Goal: Information Seeking & Learning: Learn about a topic

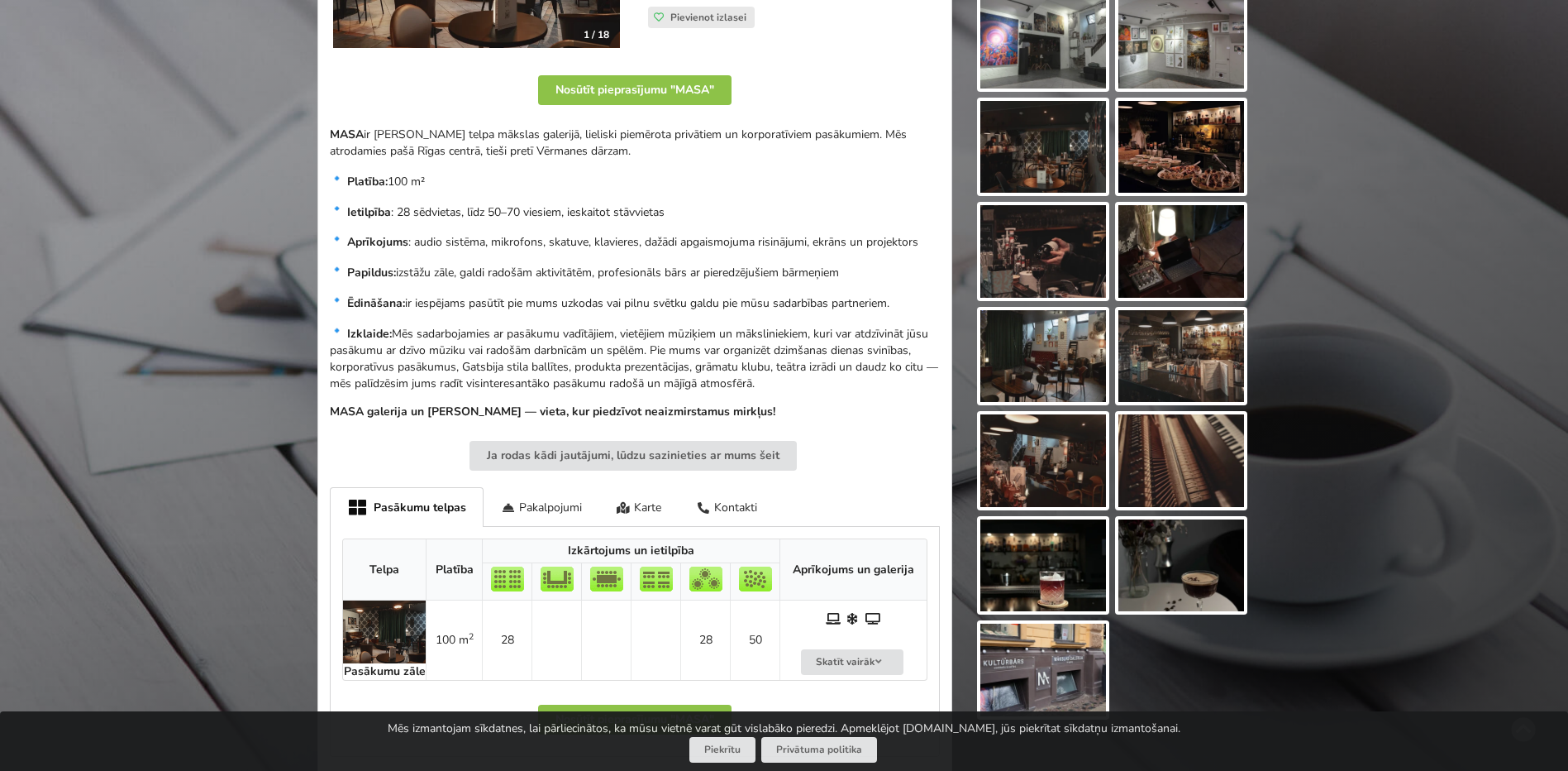
scroll to position [496, 0]
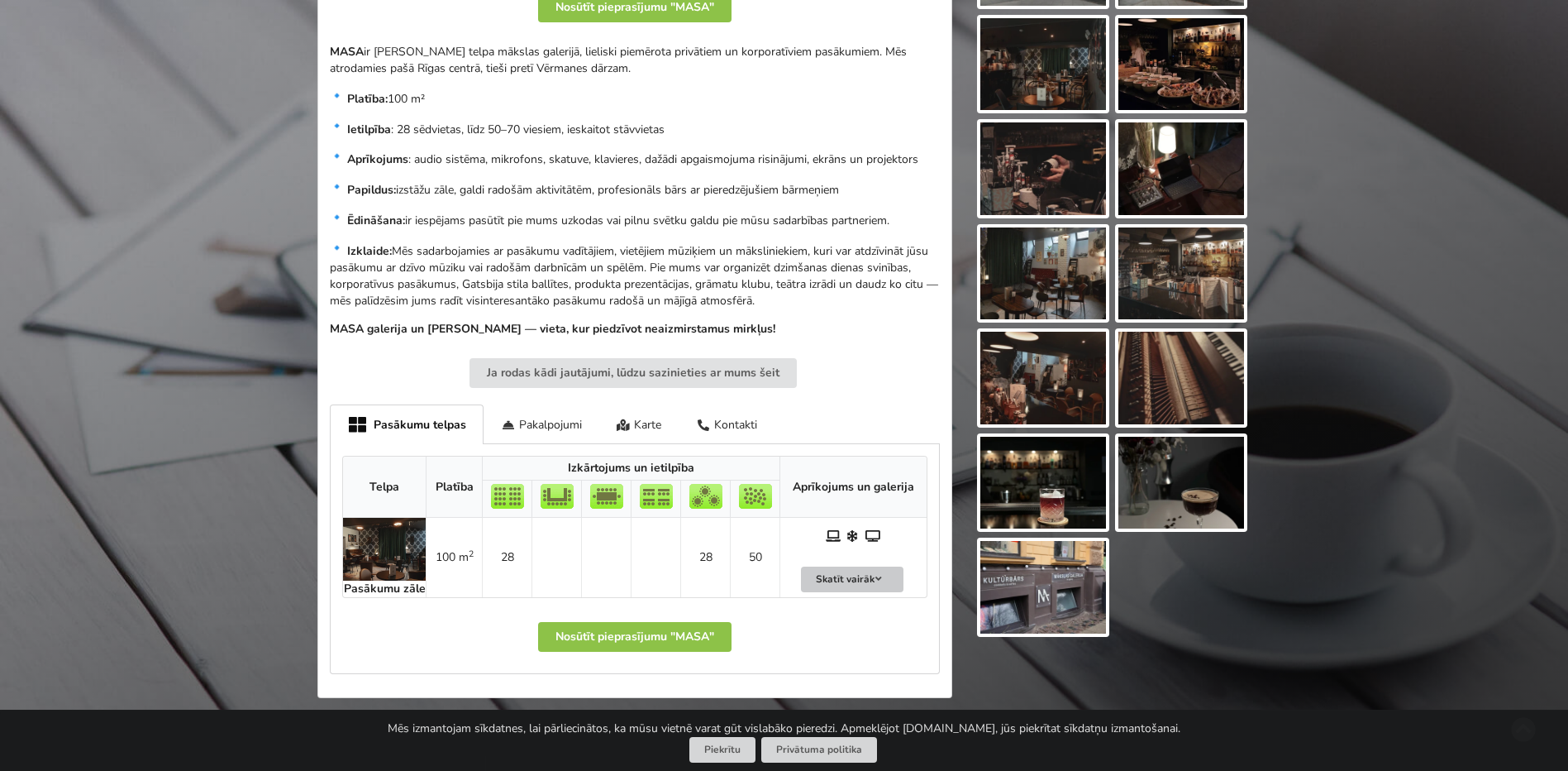
click at [884, 578] on icon at bounding box center [879, 579] width 12 height 10
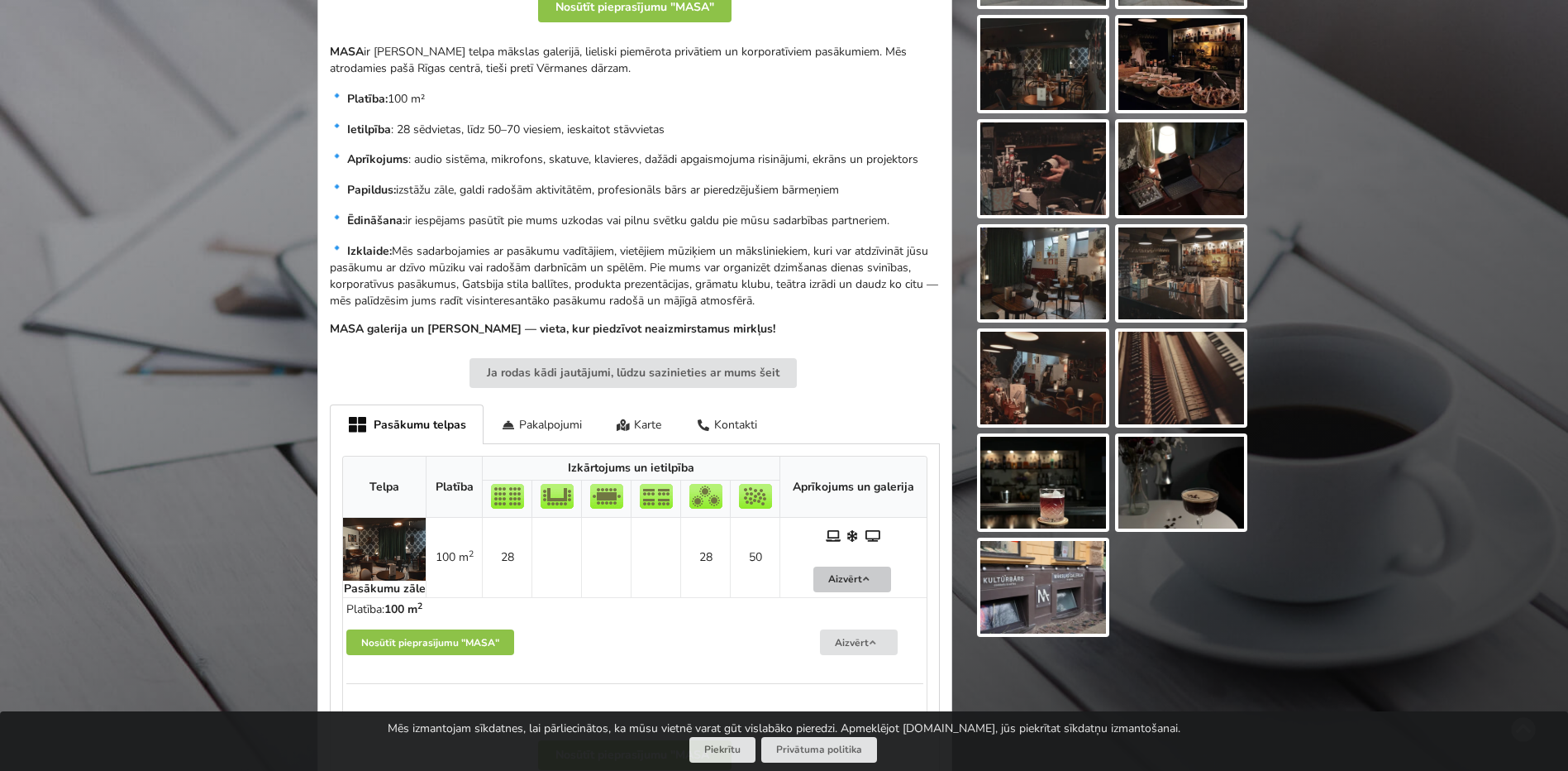
click at [881, 578] on button "Aizvērt" at bounding box center [852, 579] width 78 height 25
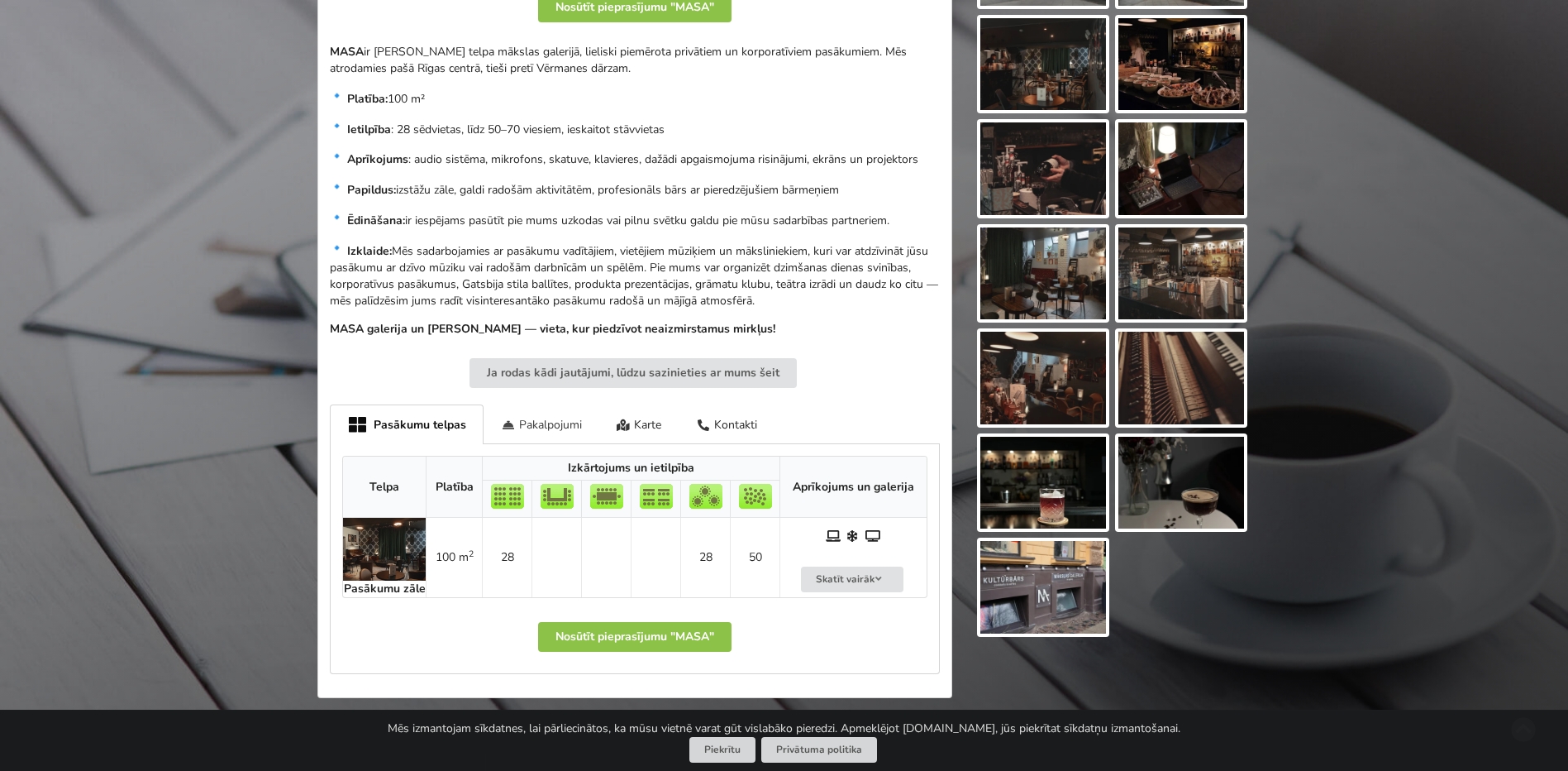
click at [548, 424] on div "Pakalpojumi" at bounding box center [541, 423] width 116 height 39
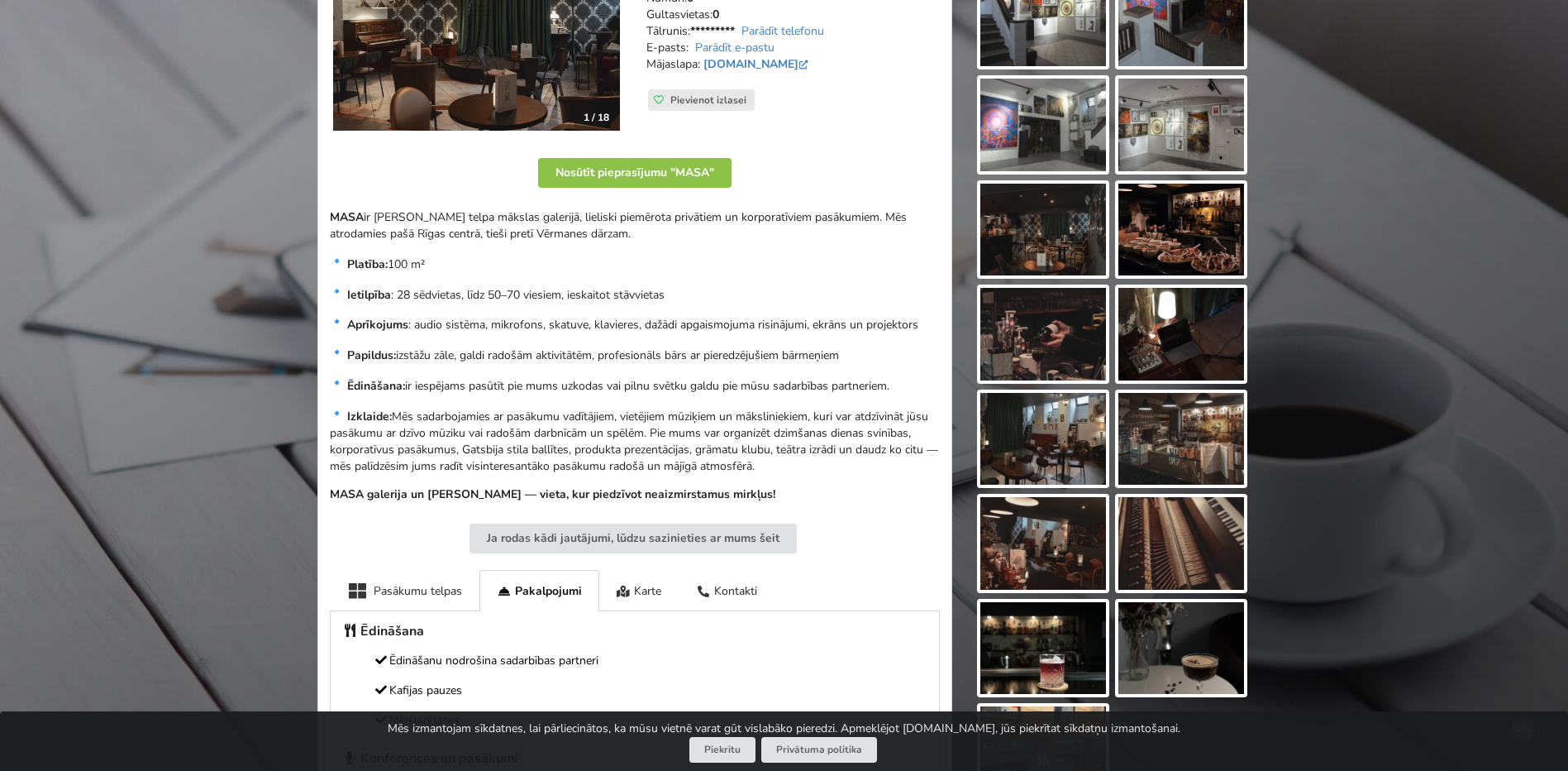
scroll to position [0, 0]
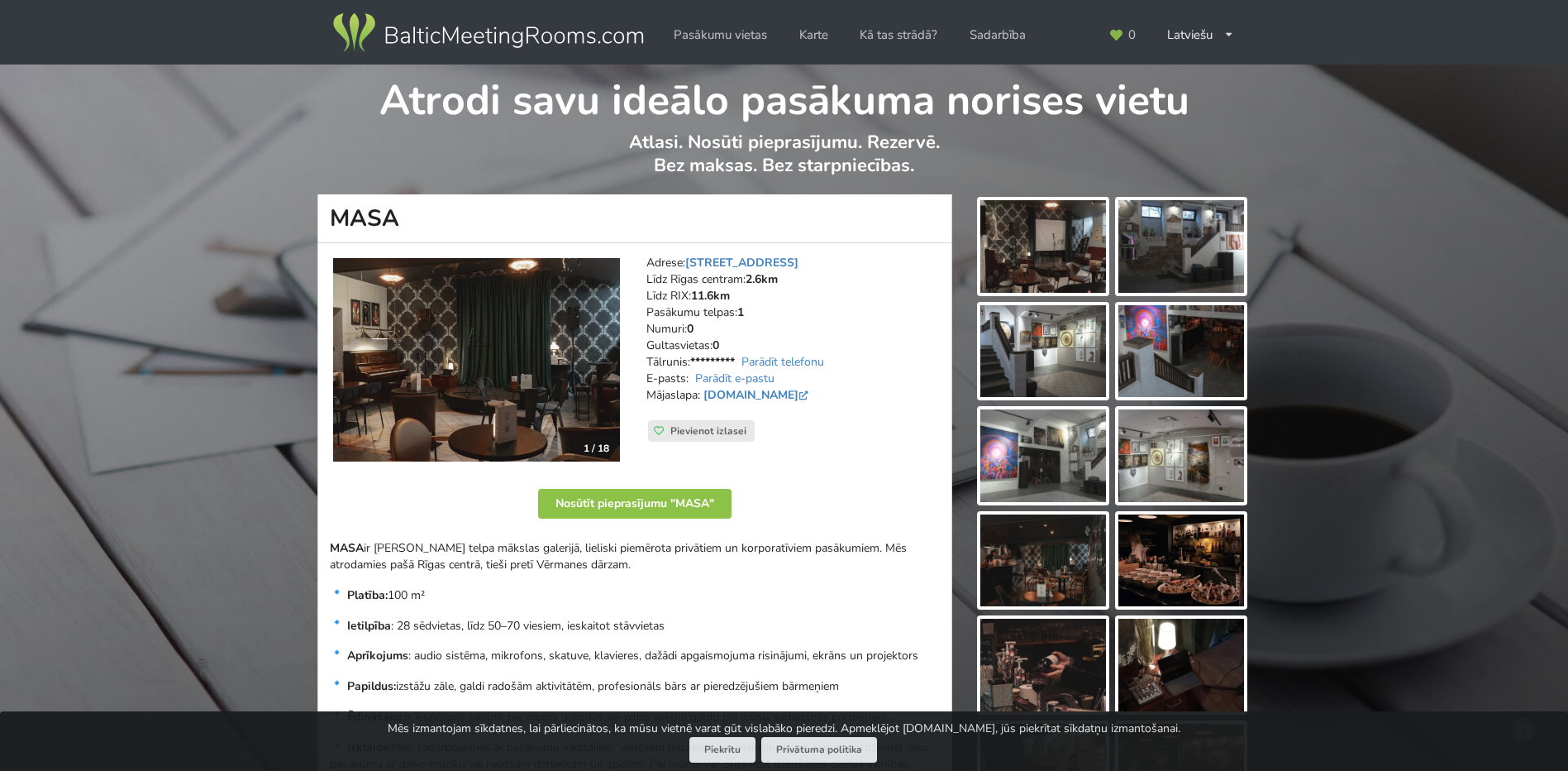
click at [1053, 257] on img at bounding box center [1043, 246] width 125 height 92
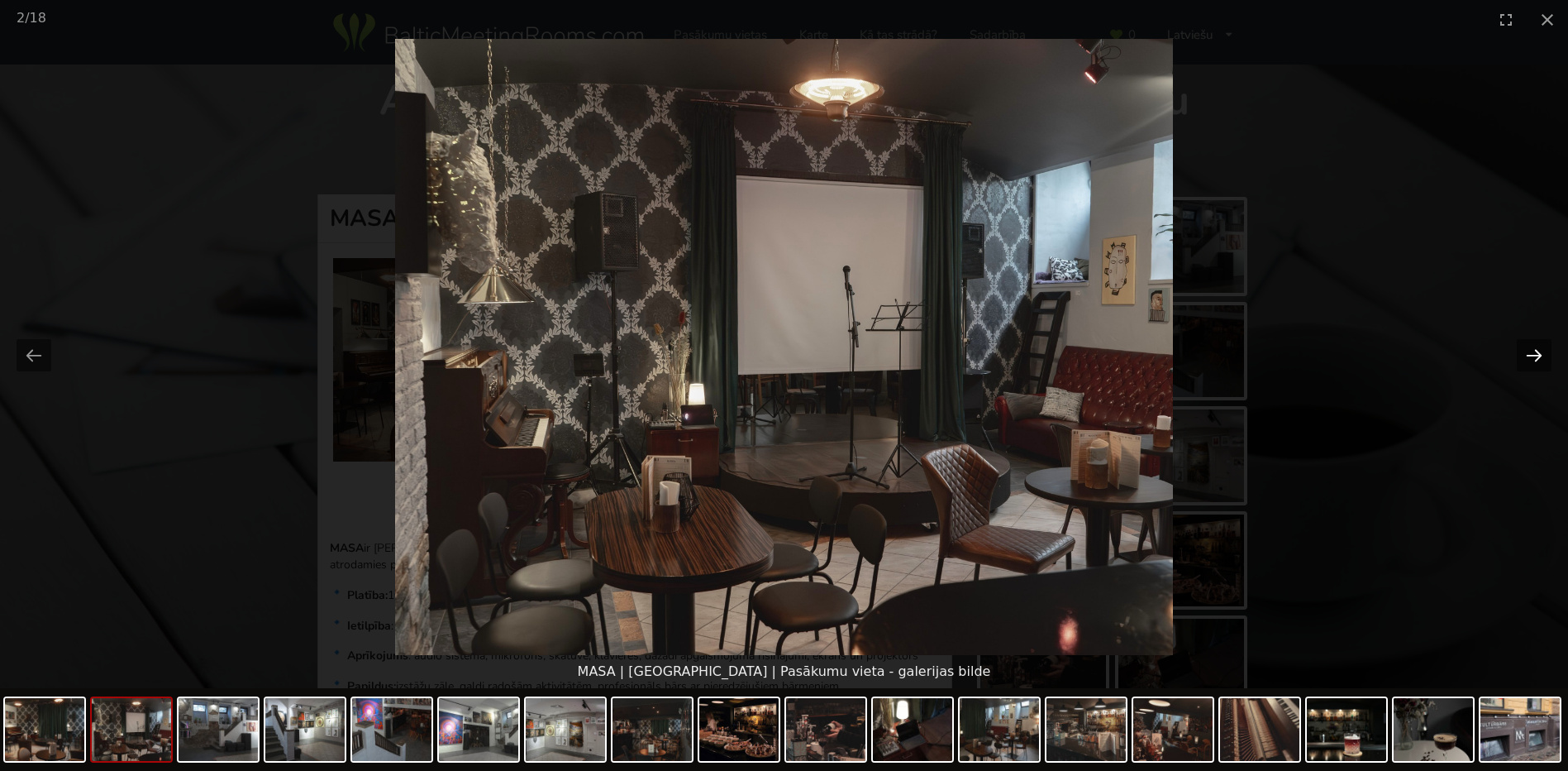
click at [1534, 355] on button "Next slide" at bounding box center [1534, 354] width 35 height 32
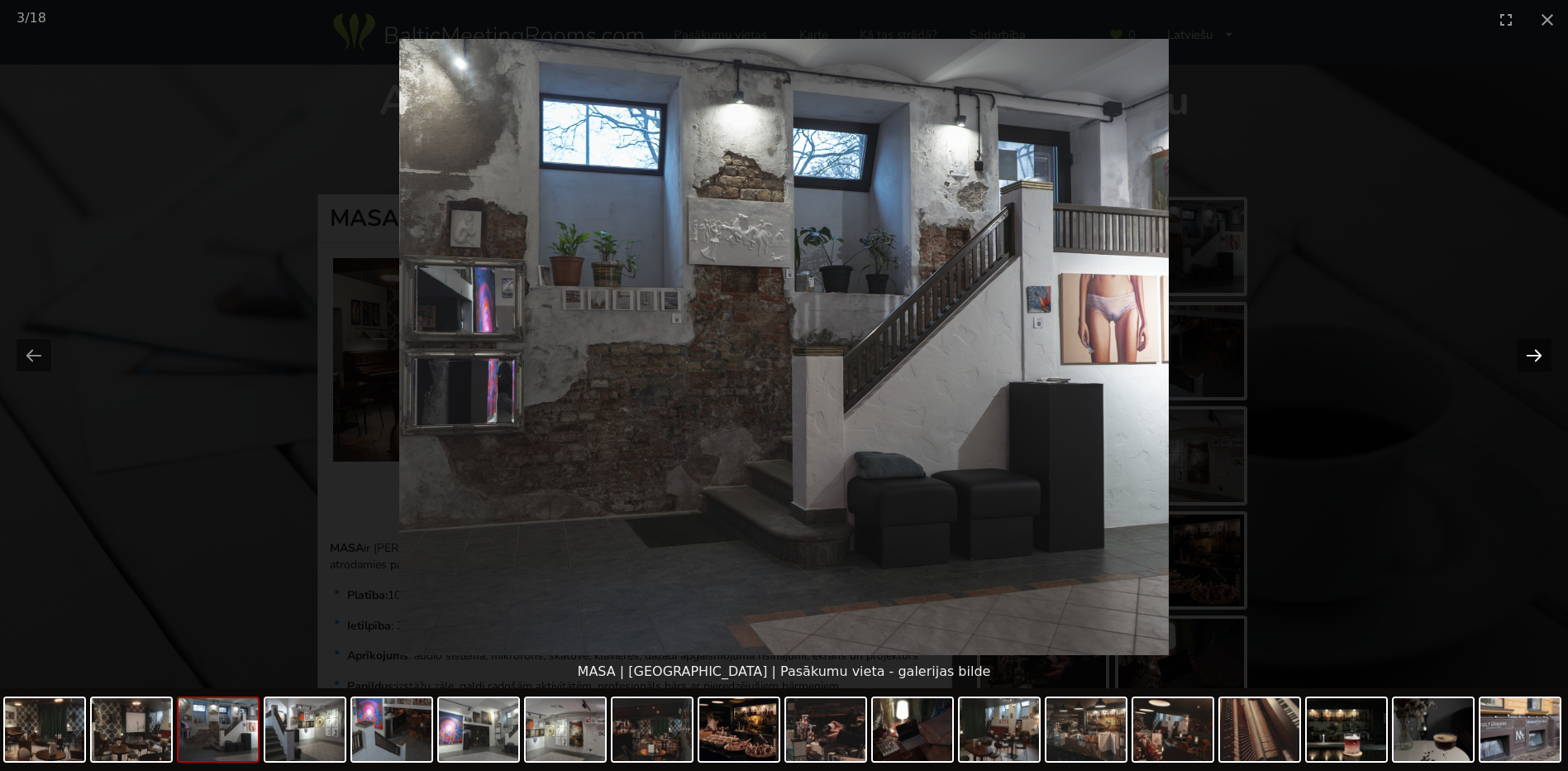
click at [1534, 355] on button "Next slide" at bounding box center [1534, 354] width 35 height 32
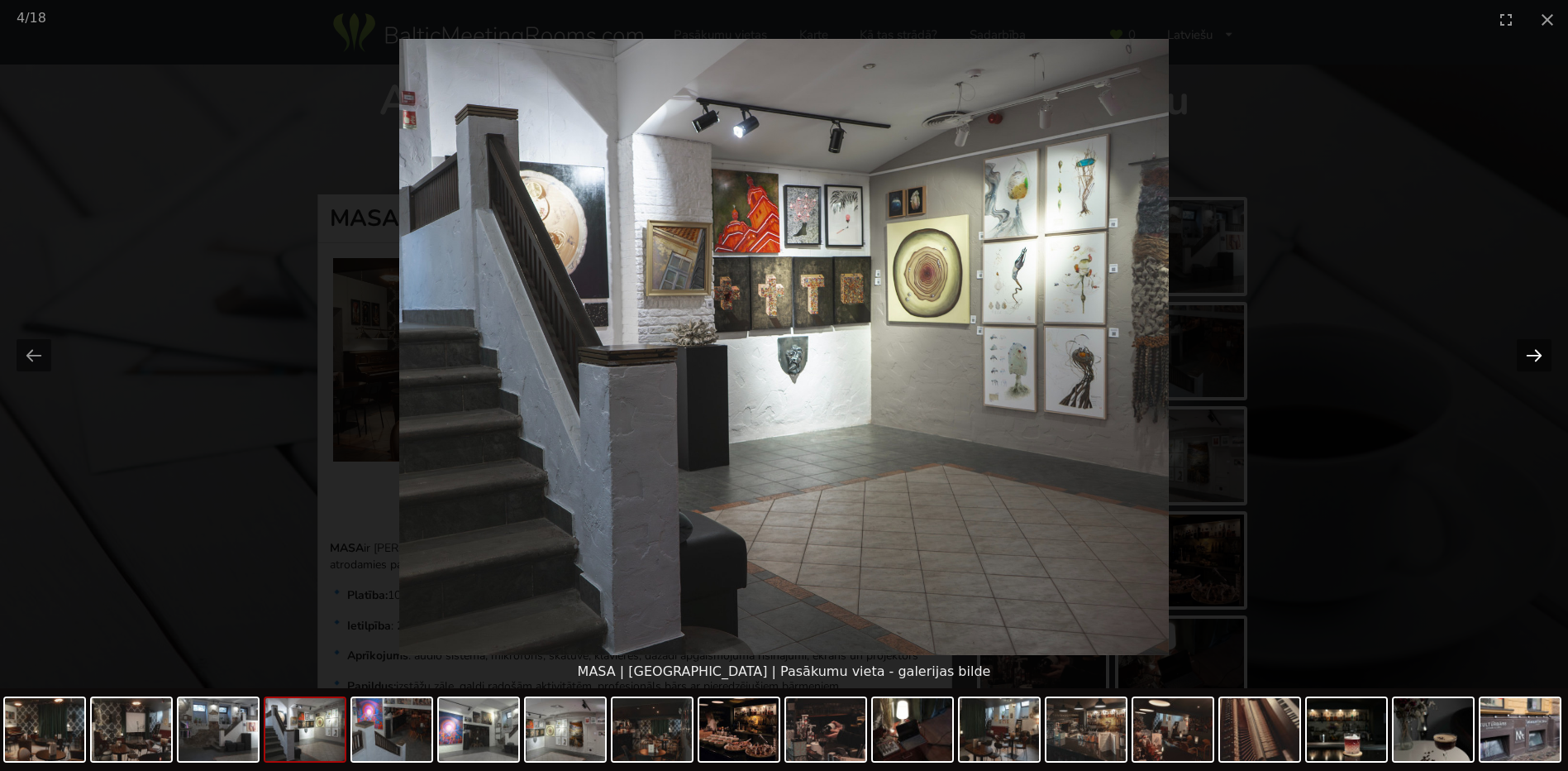
click at [1534, 355] on button "Next slide" at bounding box center [1534, 354] width 35 height 32
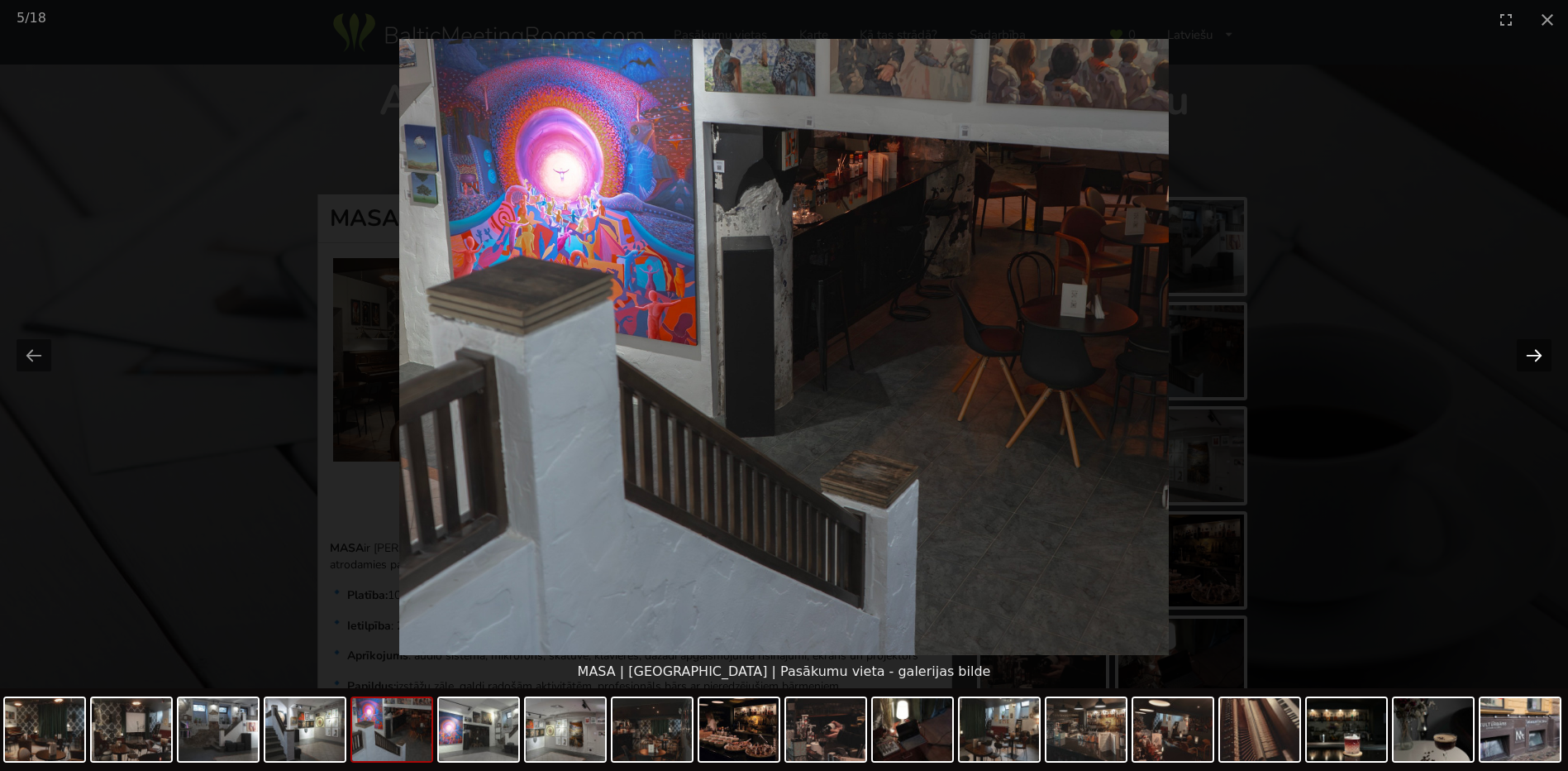
click at [1534, 355] on button "Next slide" at bounding box center [1534, 354] width 35 height 32
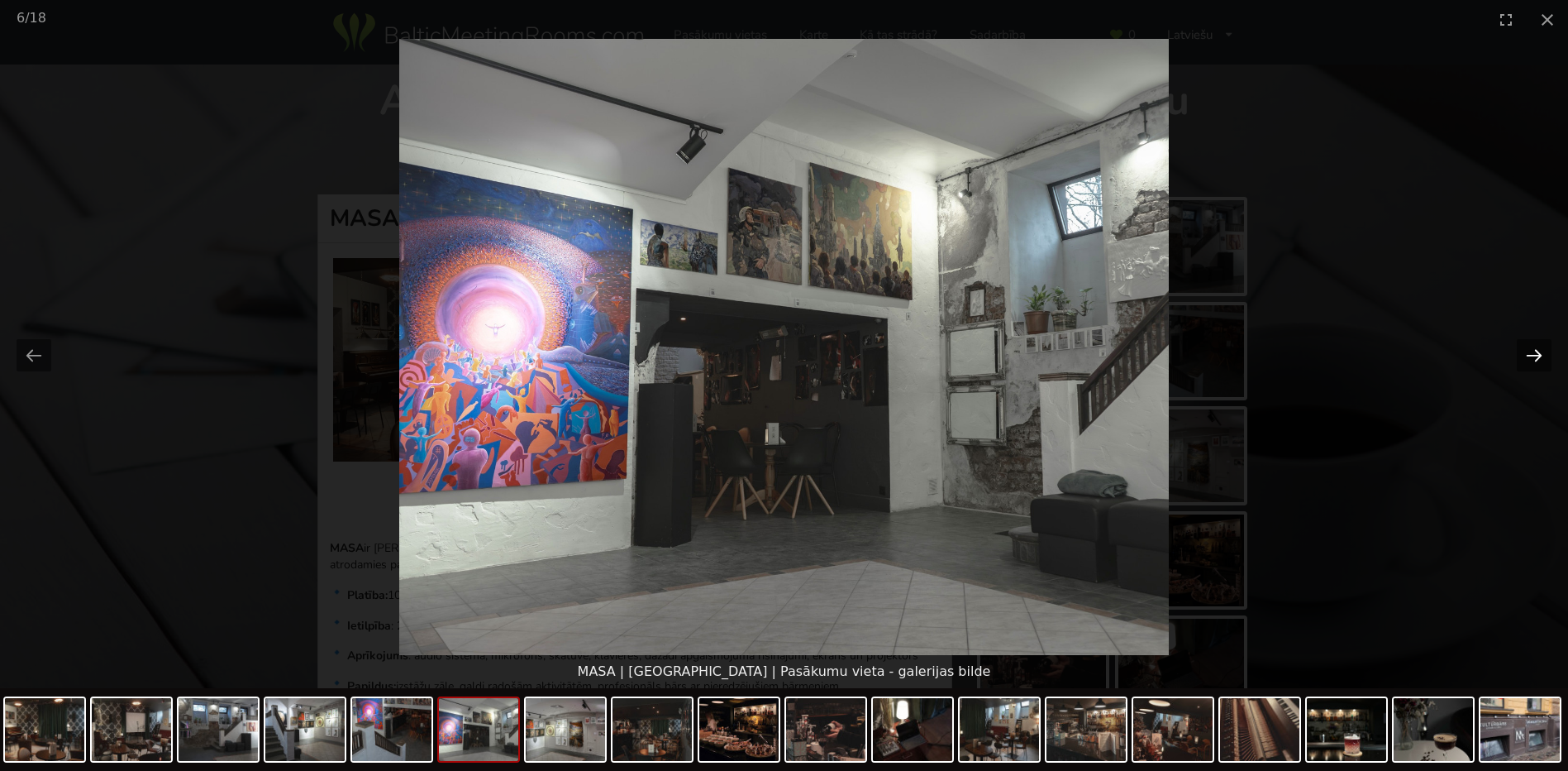
click at [1534, 355] on button "Next slide" at bounding box center [1534, 354] width 35 height 32
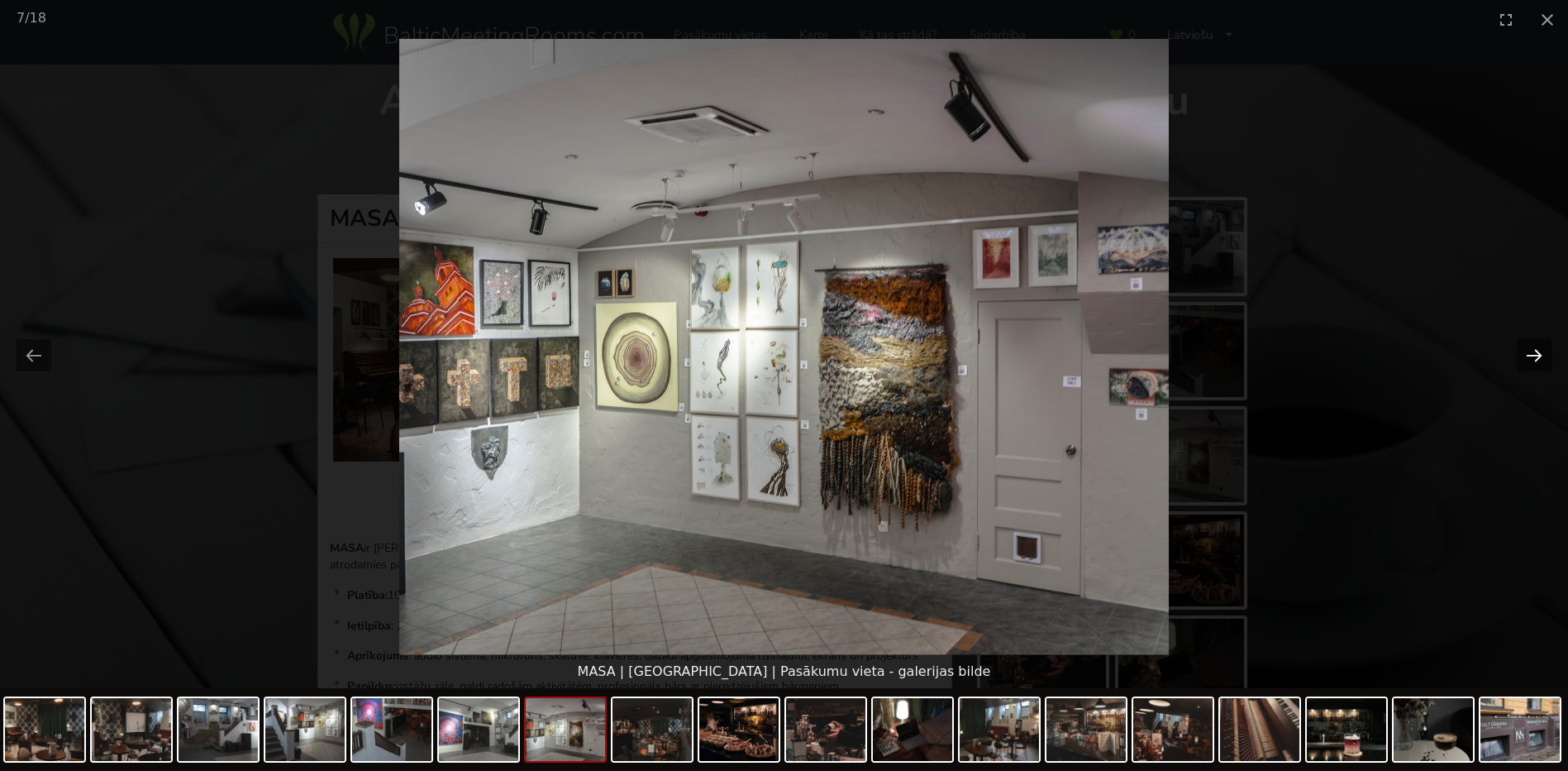
click at [1534, 355] on button "Next slide" at bounding box center [1534, 354] width 35 height 32
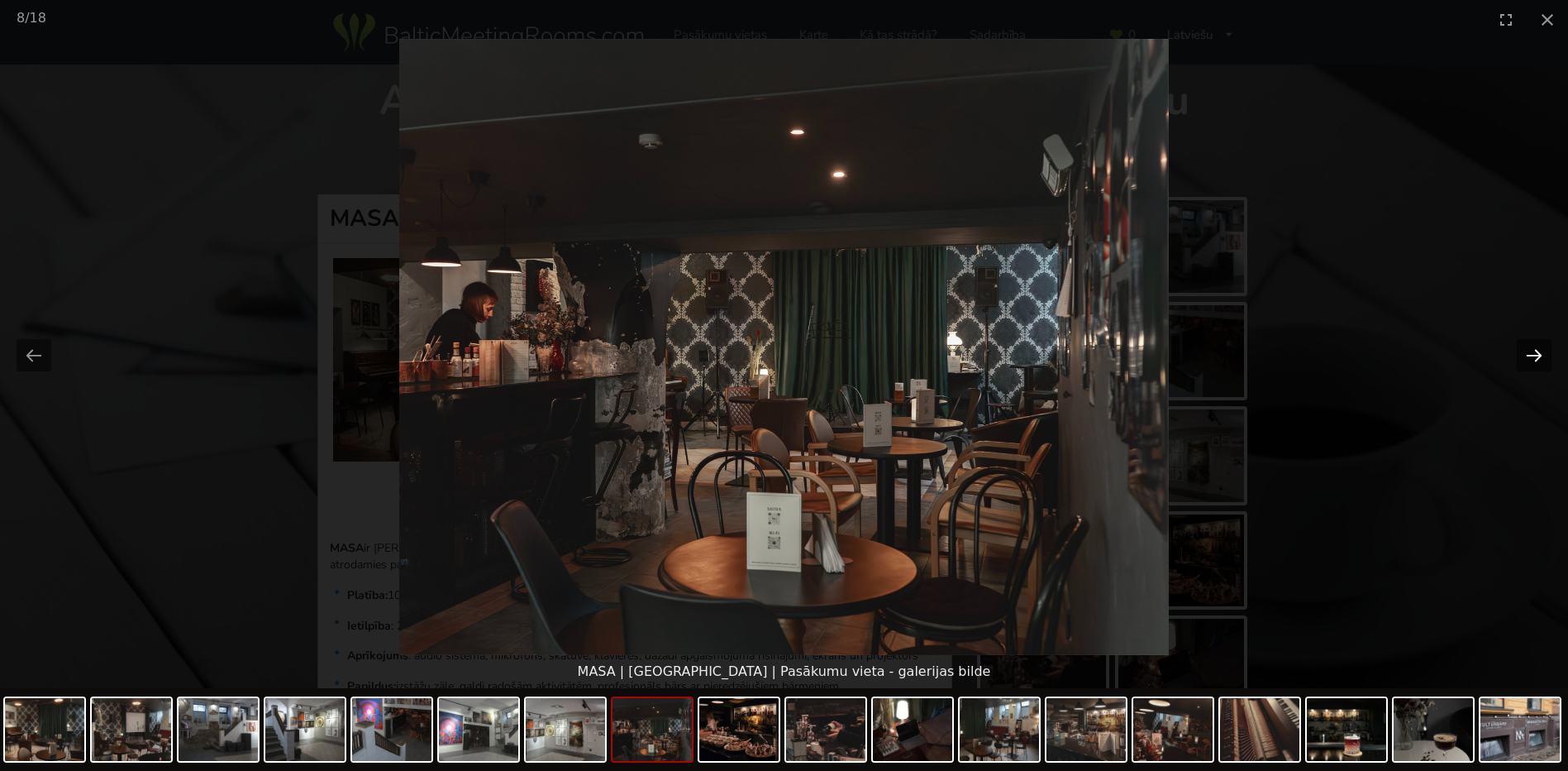
click at [1534, 355] on button "Next slide" at bounding box center [1534, 354] width 35 height 32
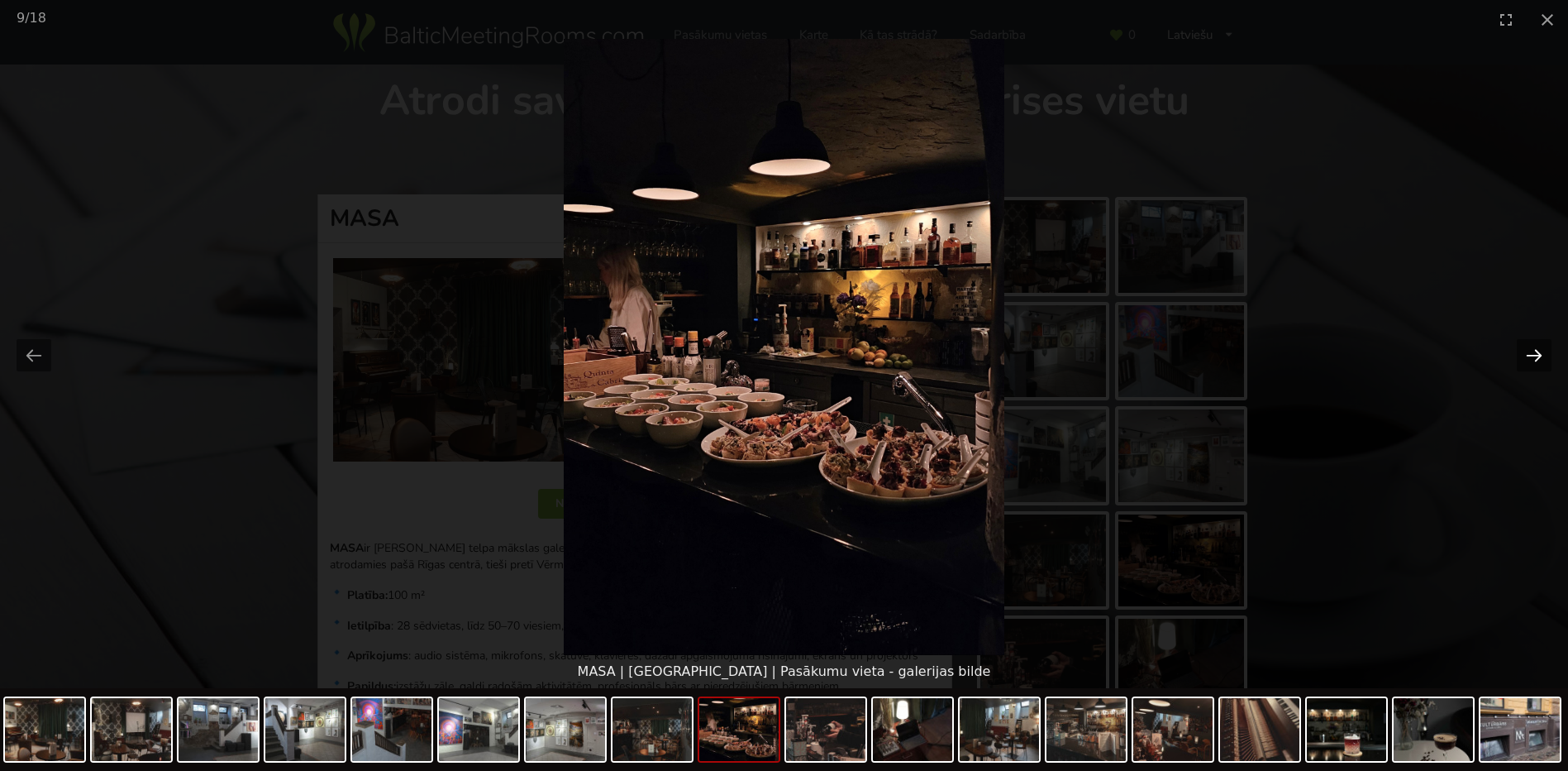
click at [1534, 355] on button "Next slide" at bounding box center [1534, 354] width 35 height 32
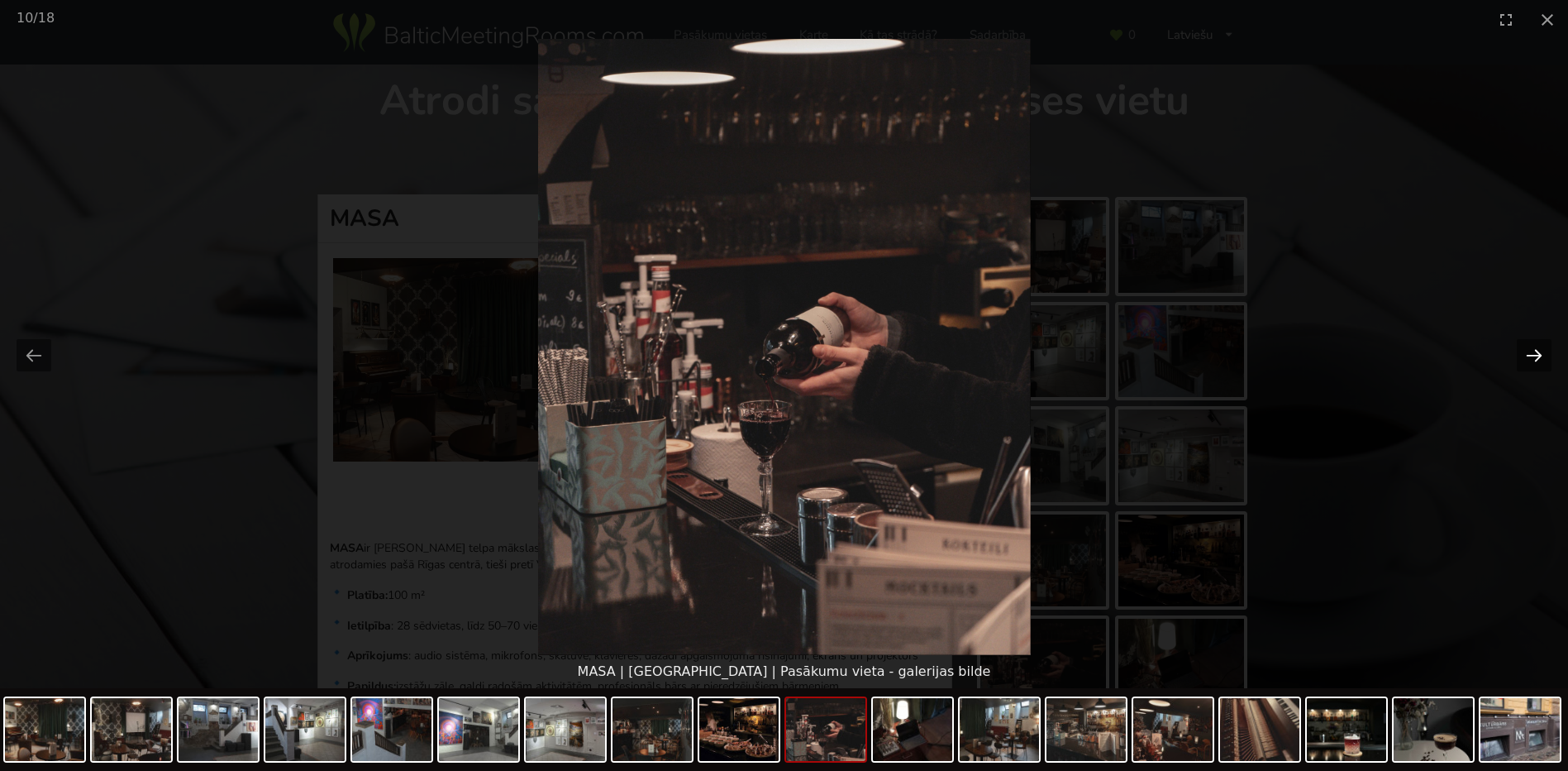
click at [1534, 355] on button "Next slide" at bounding box center [1534, 354] width 35 height 32
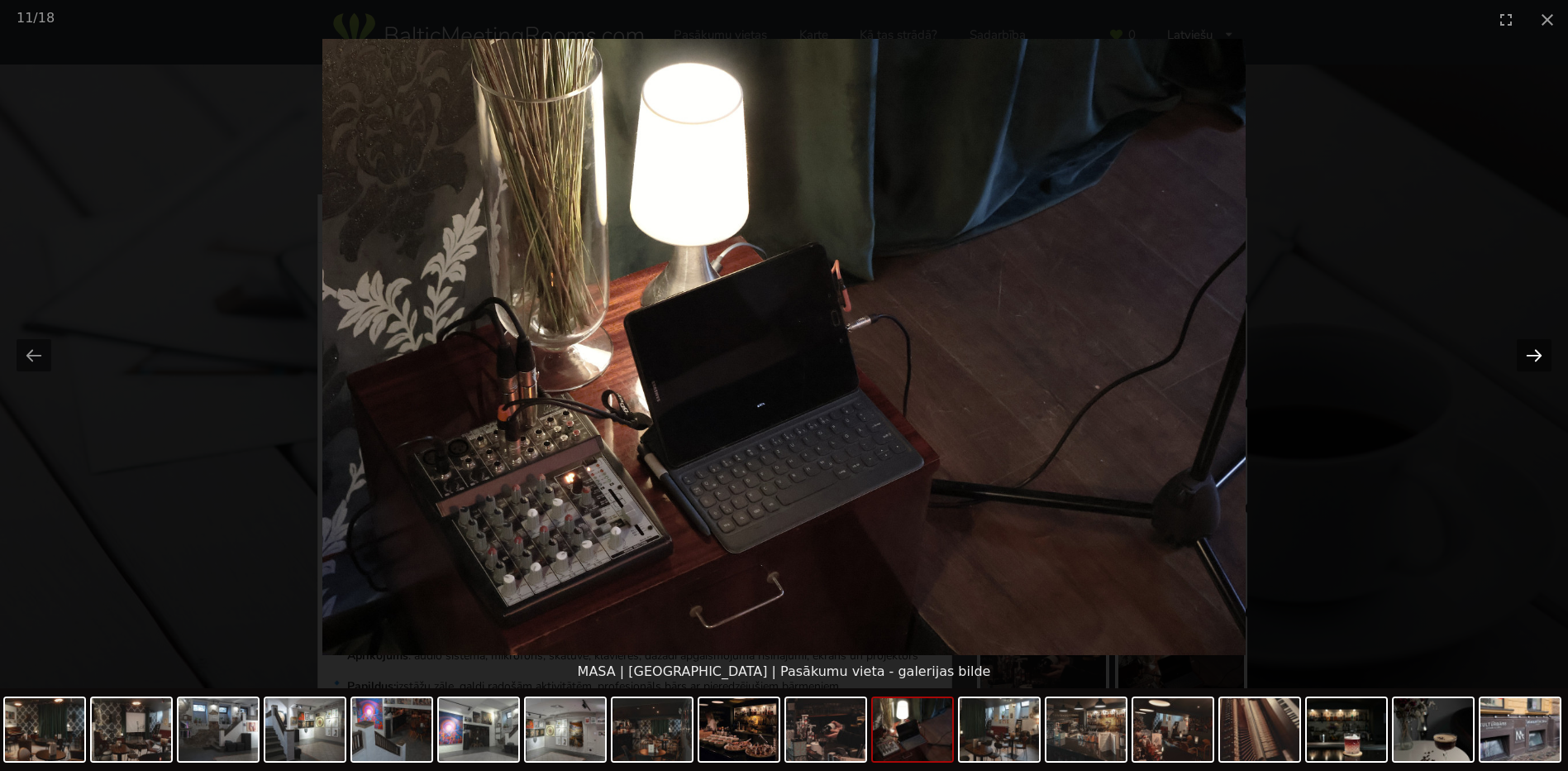
click at [1534, 355] on button "Next slide" at bounding box center [1534, 354] width 35 height 32
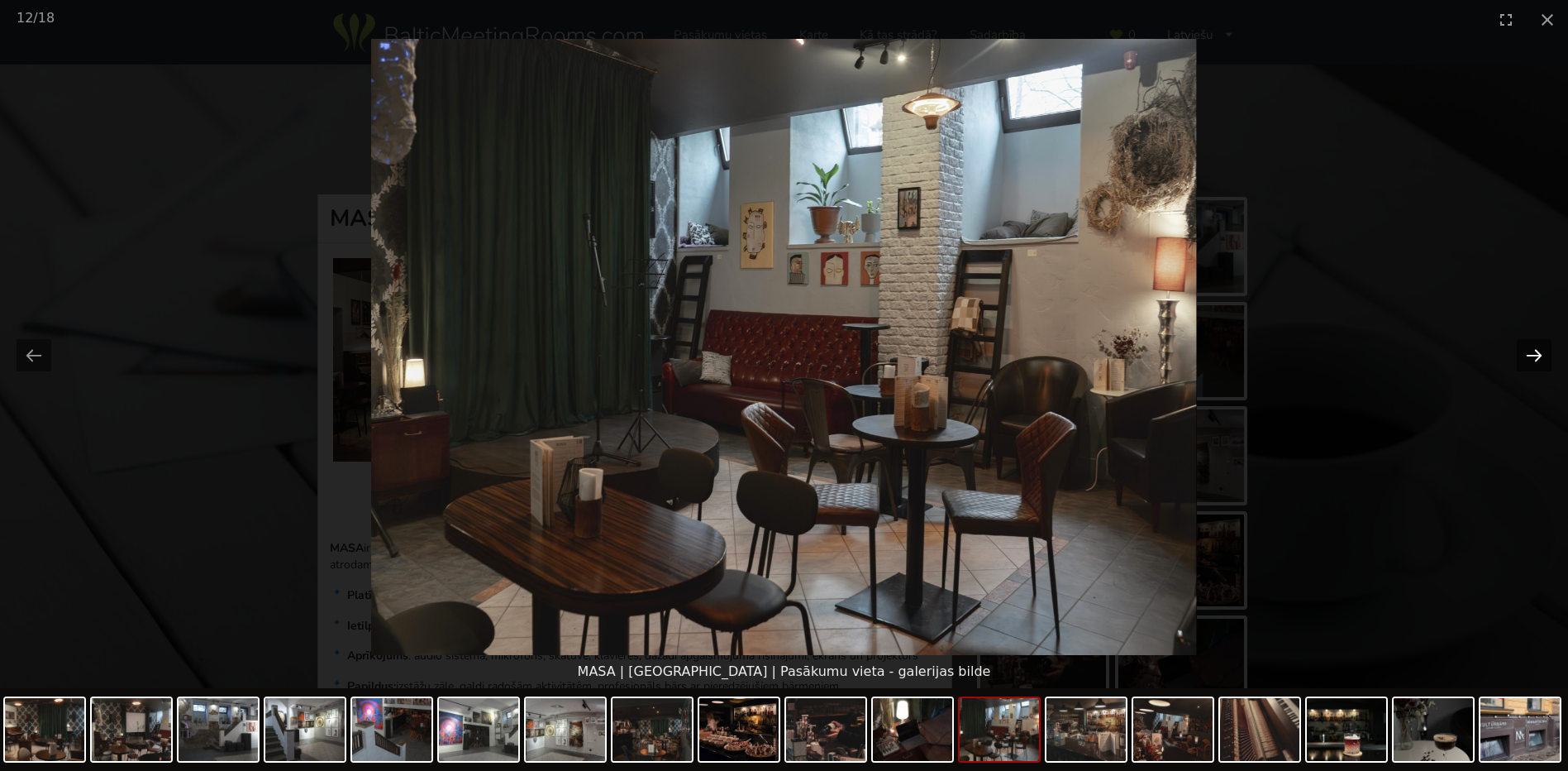
click at [1534, 355] on button "Next slide" at bounding box center [1534, 354] width 35 height 32
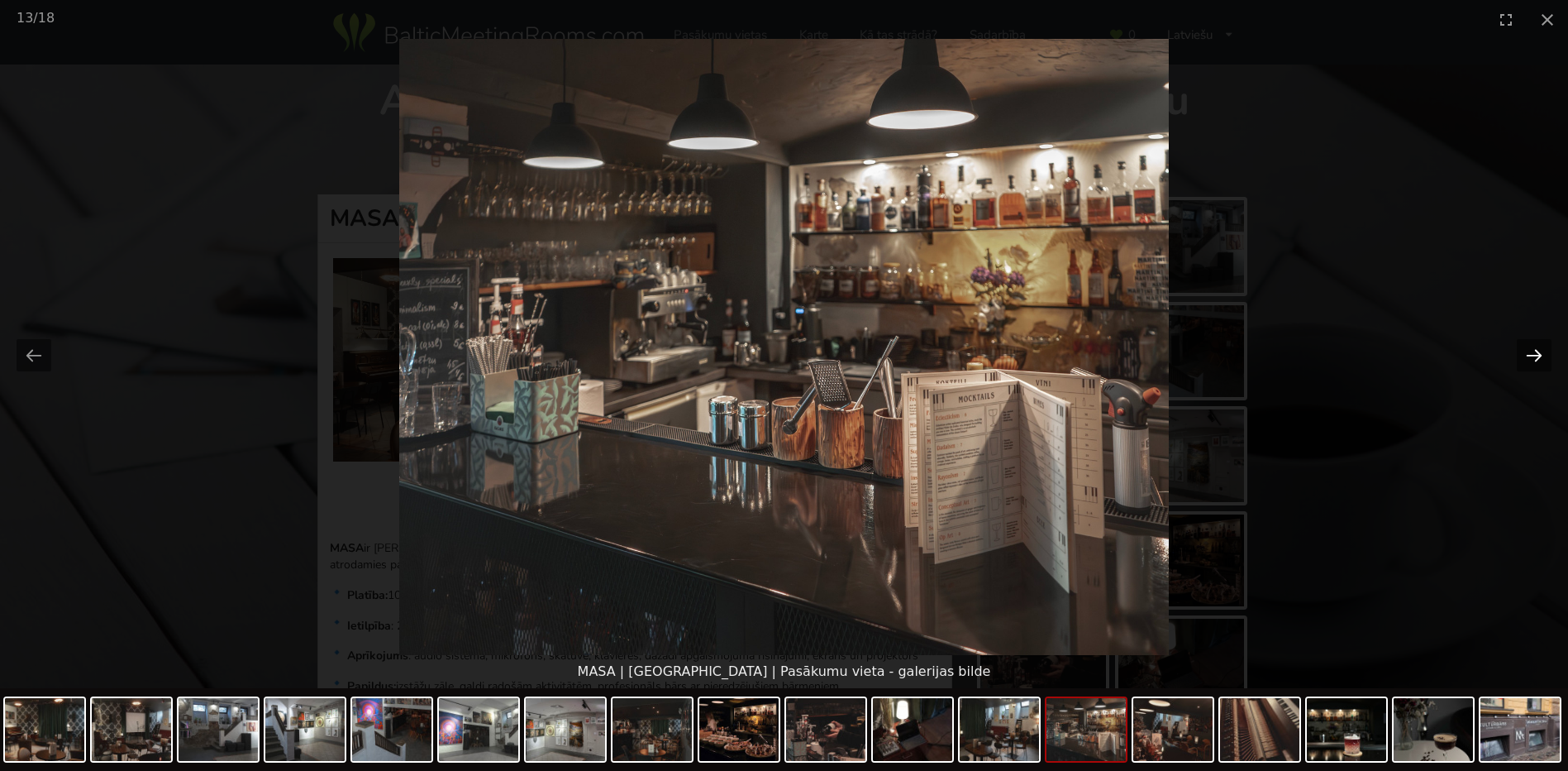
click at [1534, 355] on button "Next slide" at bounding box center [1534, 354] width 35 height 32
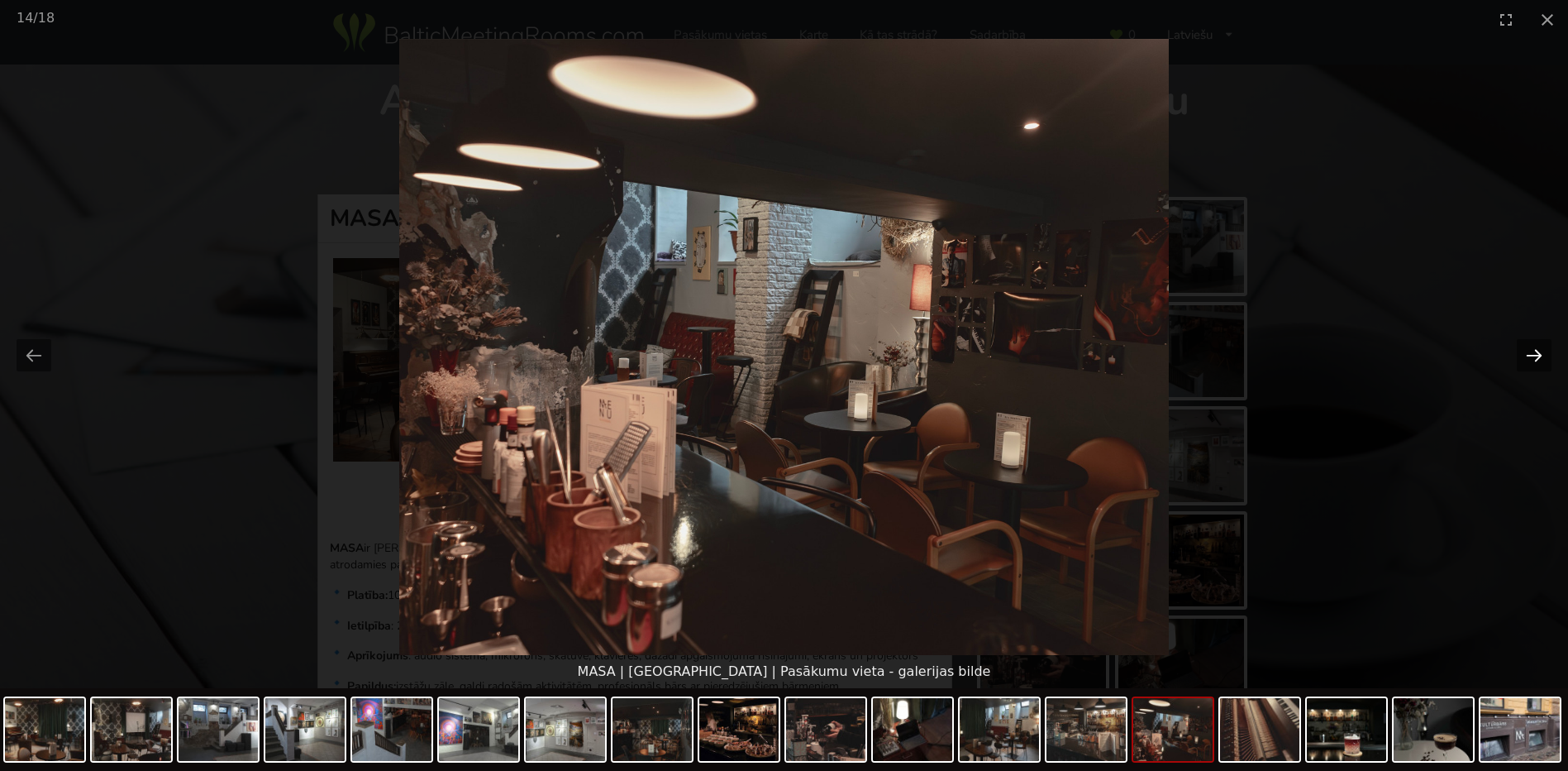
click at [1534, 355] on button "Next slide" at bounding box center [1534, 354] width 35 height 32
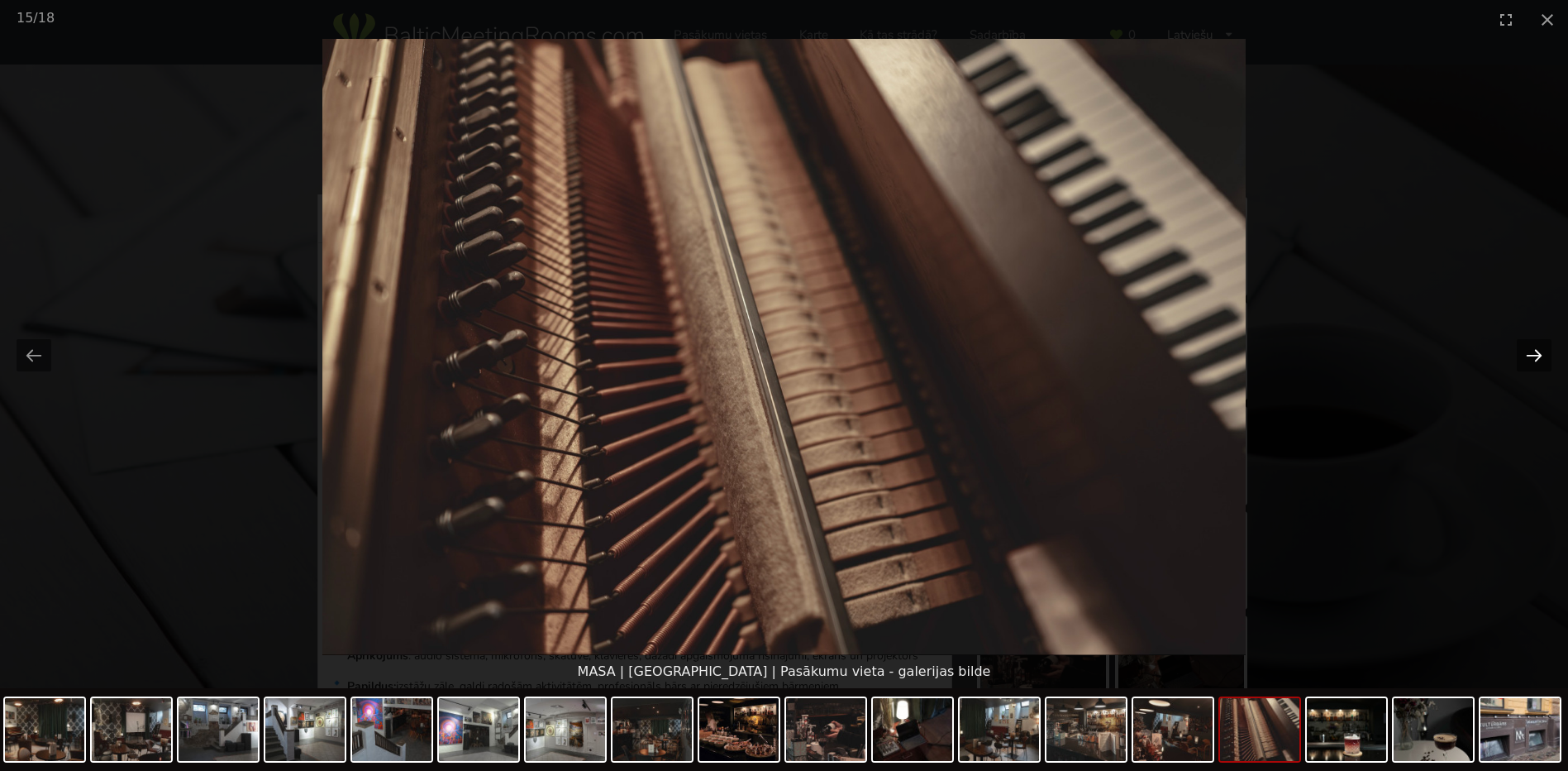
click at [1534, 355] on button "Next slide" at bounding box center [1534, 354] width 35 height 32
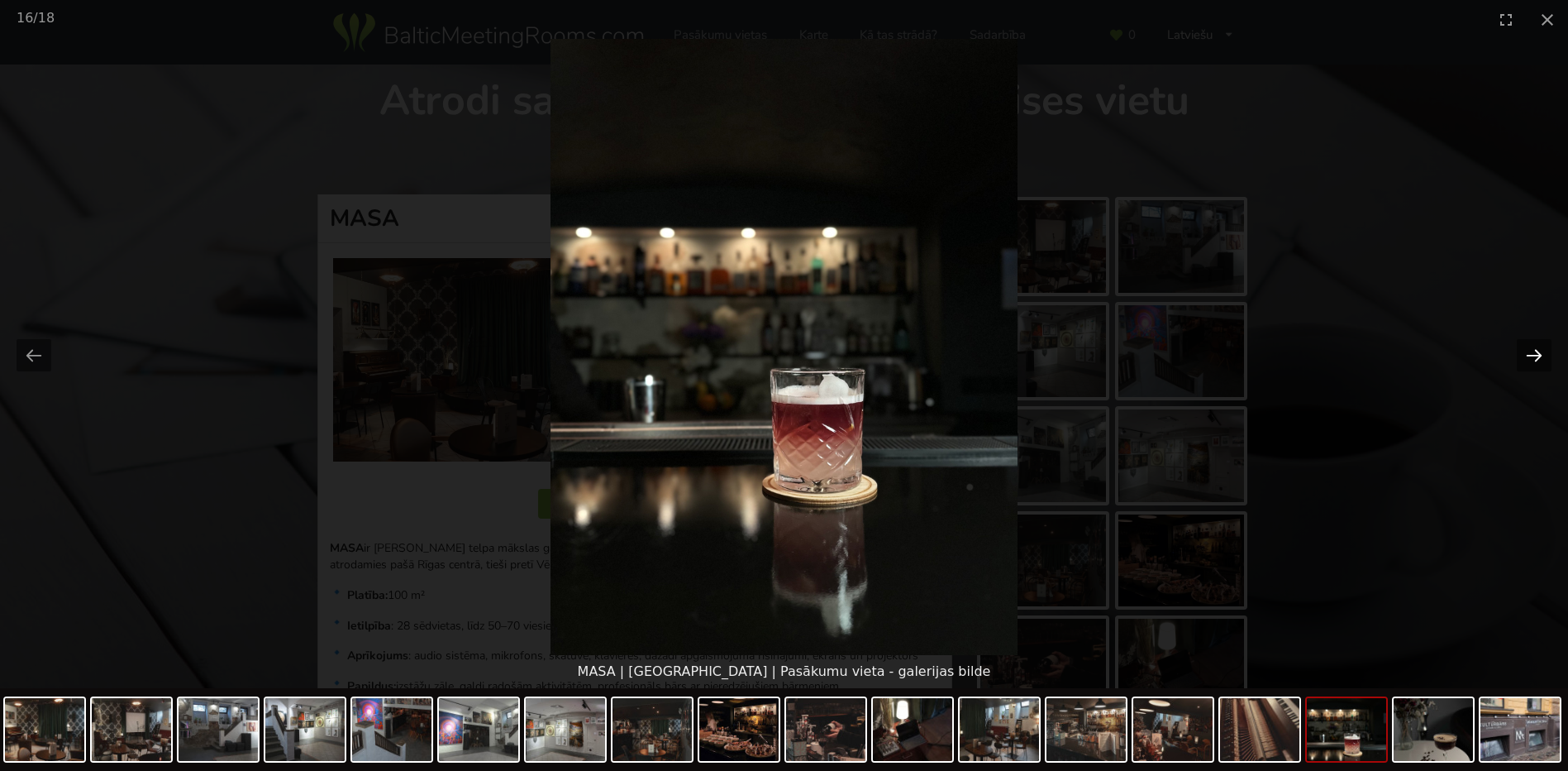
click at [1534, 355] on button "Next slide" at bounding box center [1534, 354] width 35 height 32
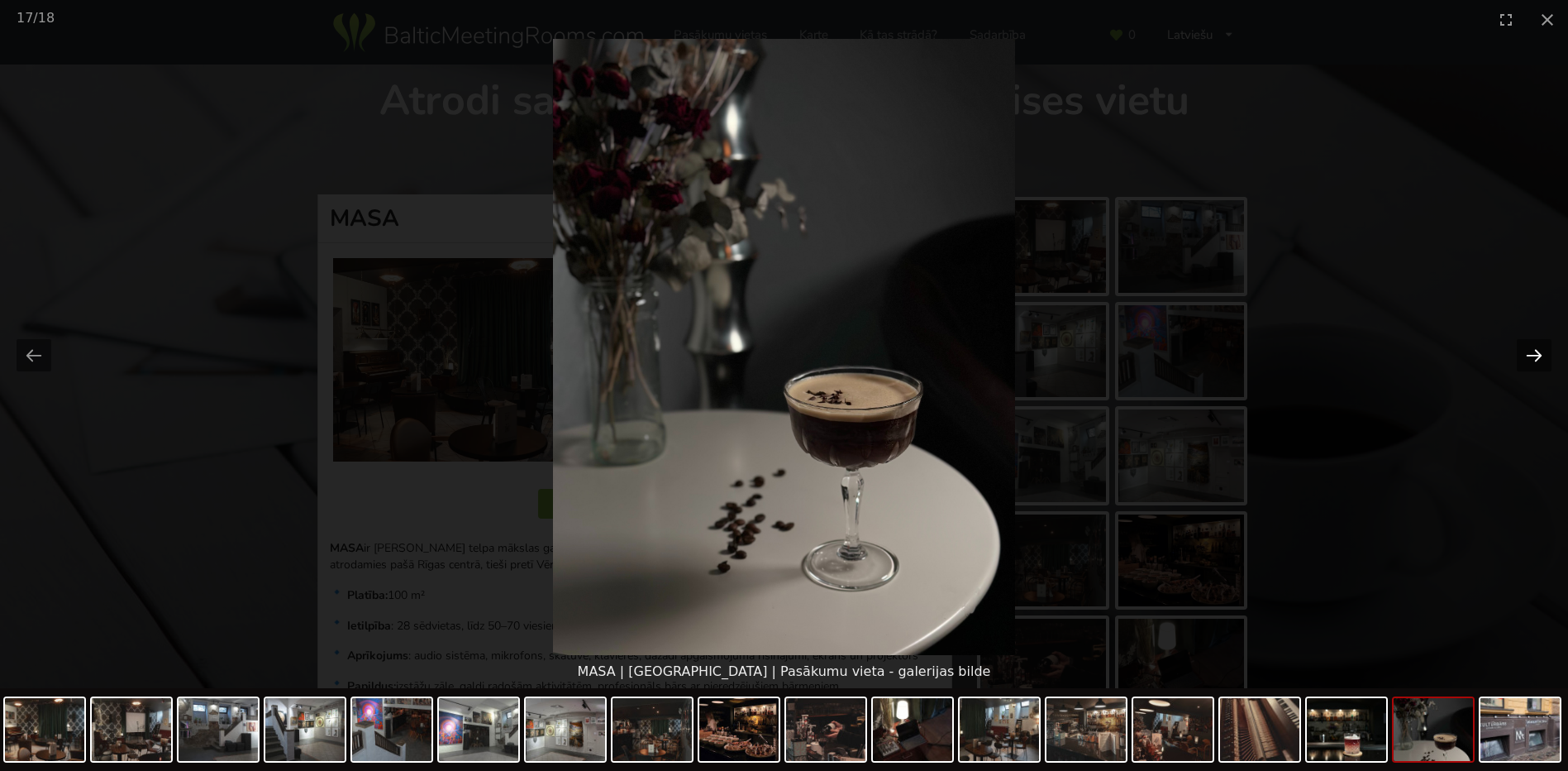
click at [1534, 355] on button "Next slide" at bounding box center [1534, 354] width 35 height 32
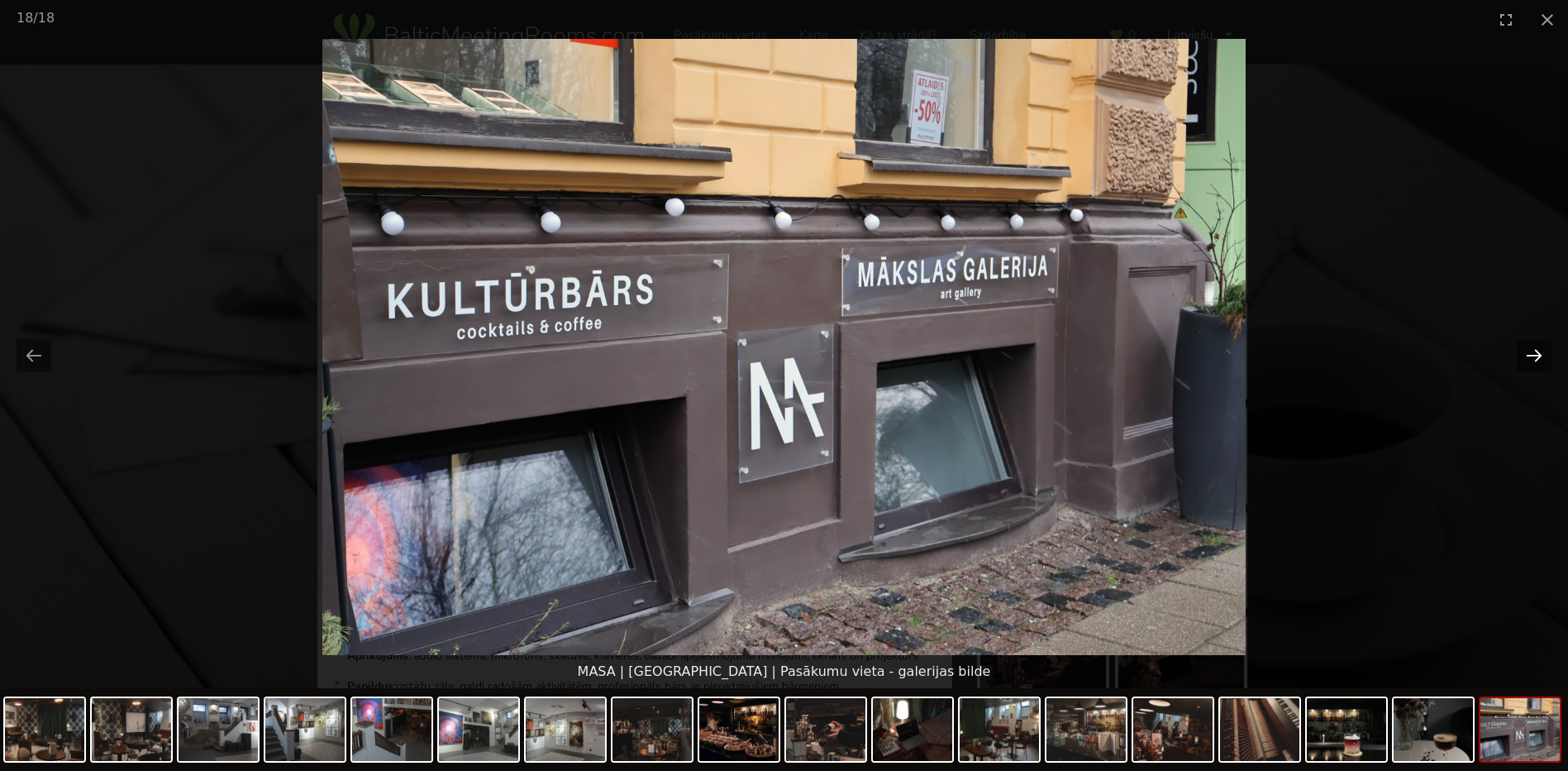
click at [1534, 355] on button "Next slide" at bounding box center [1534, 354] width 35 height 32
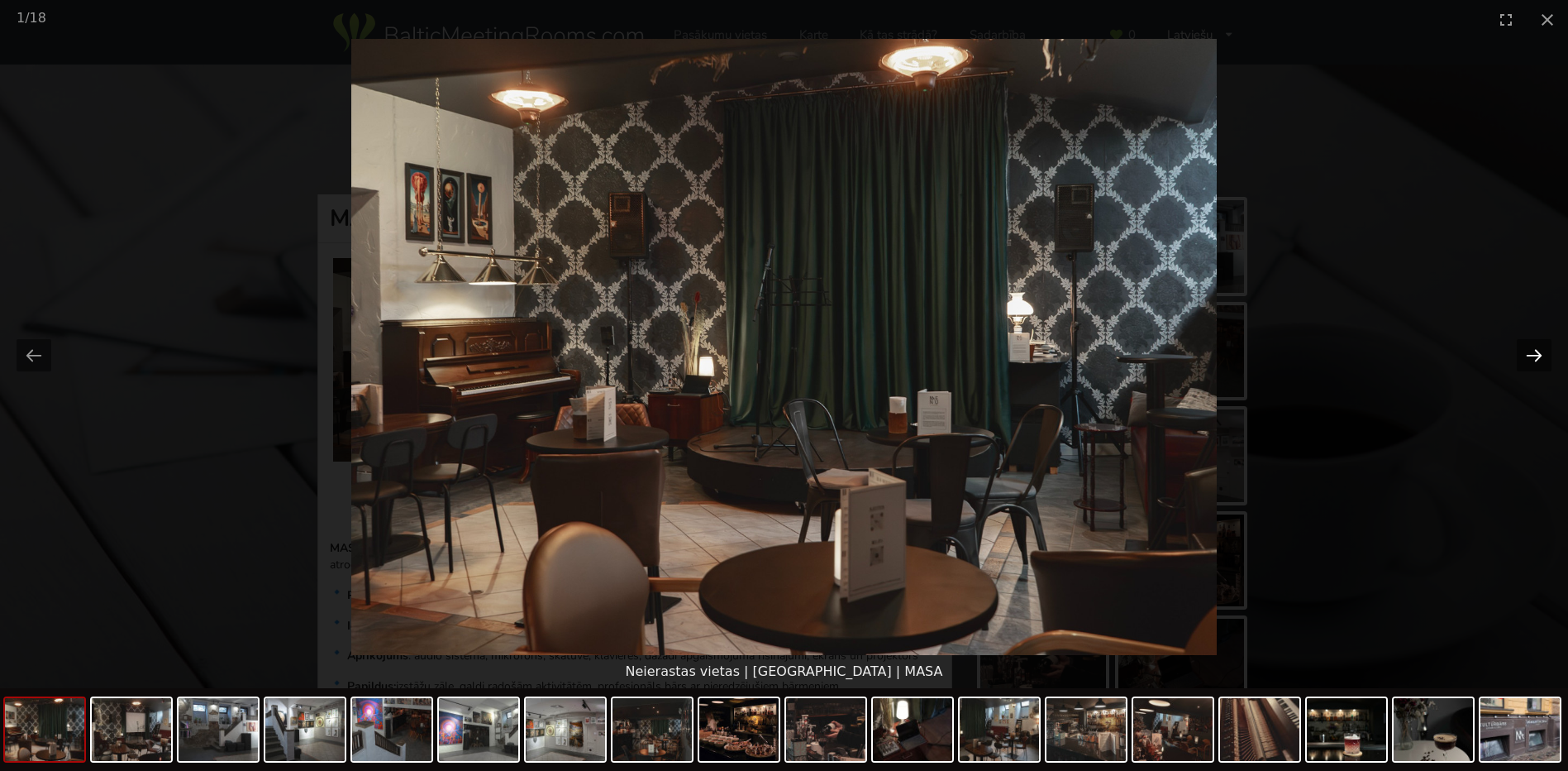
click at [1534, 355] on button "Next slide" at bounding box center [1534, 354] width 35 height 32
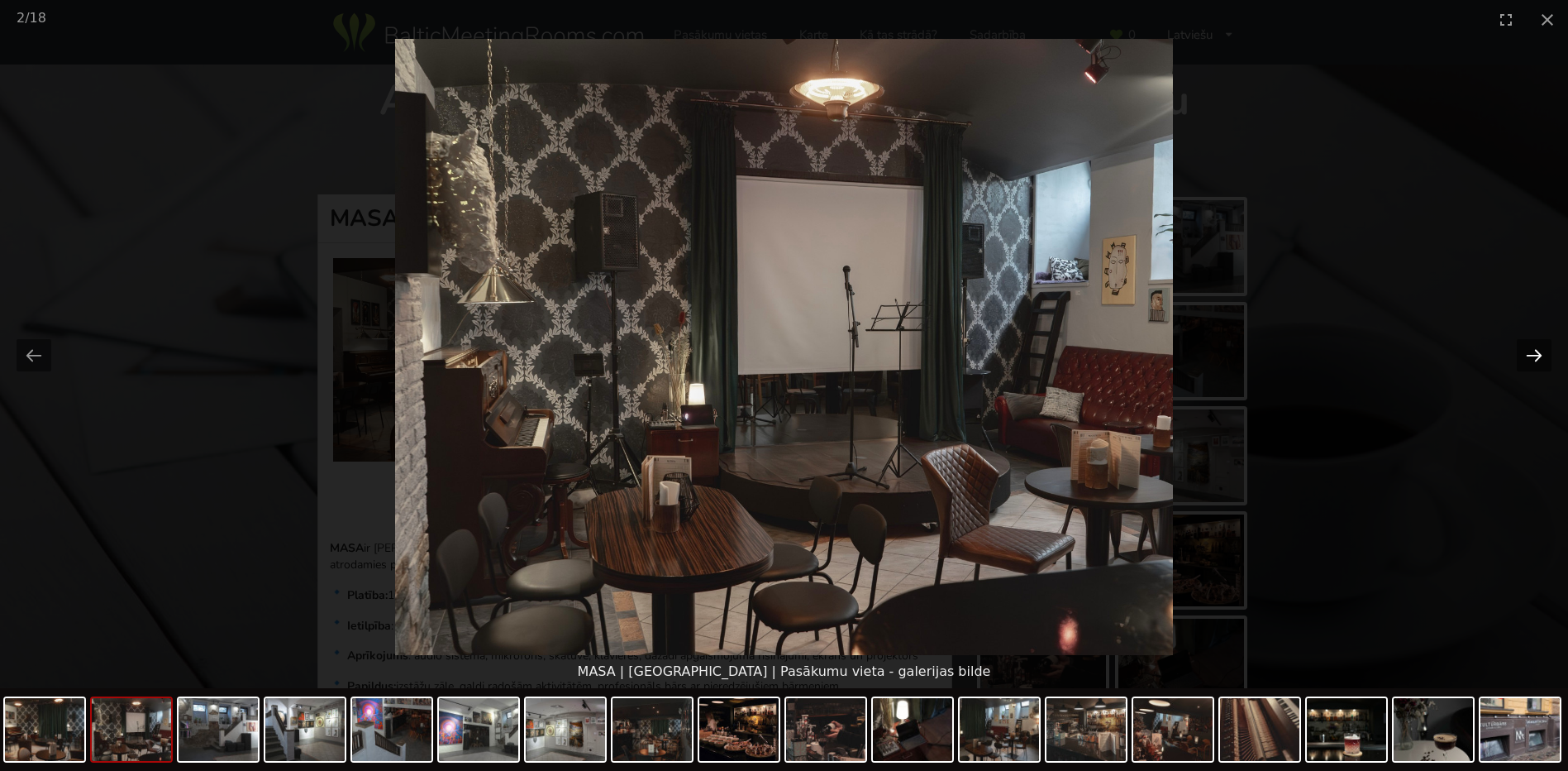
click at [1534, 355] on button "Next slide" at bounding box center [1534, 354] width 35 height 32
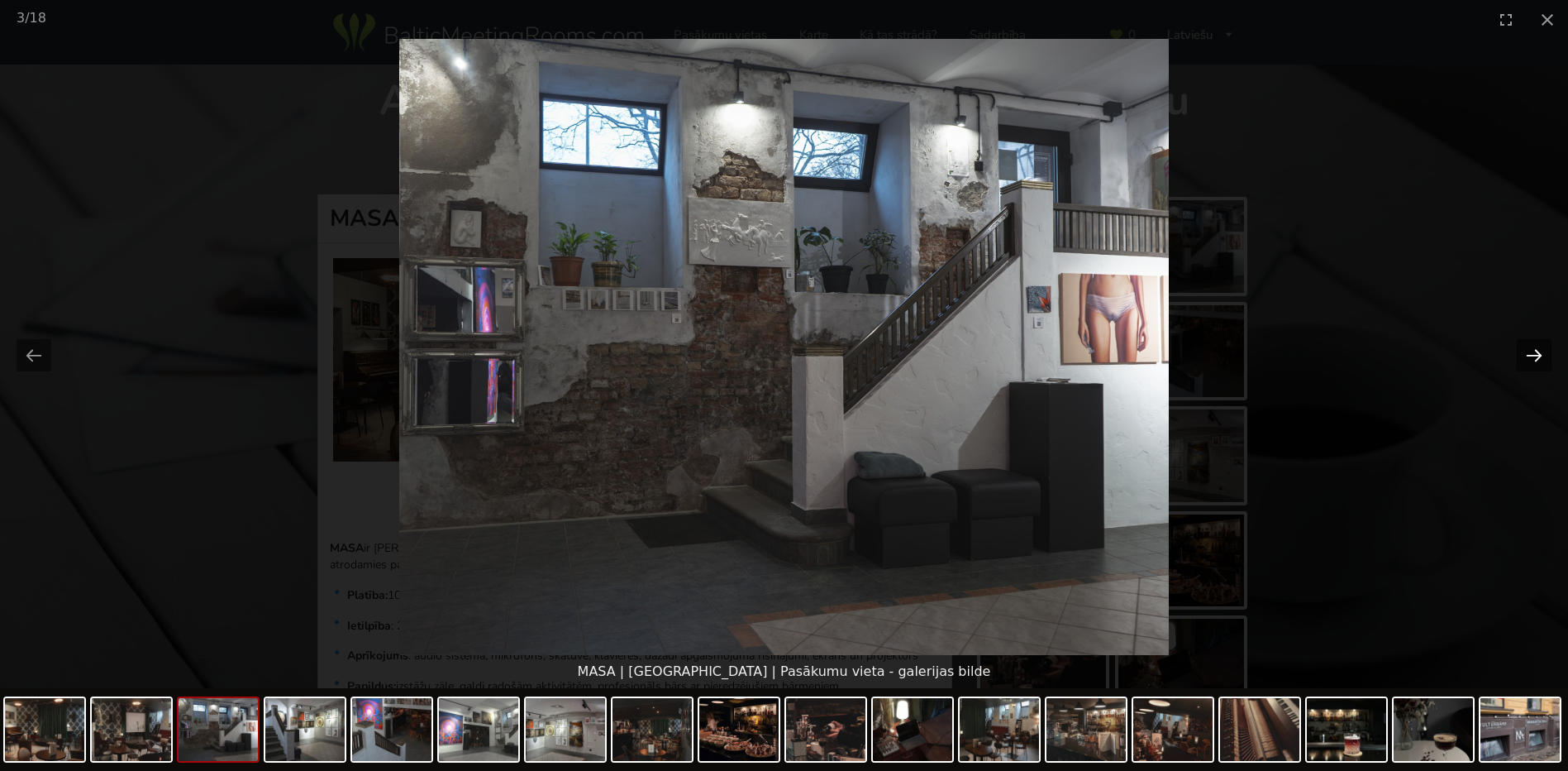
click at [1534, 355] on button "Next slide" at bounding box center [1534, 354] width 35 height 32
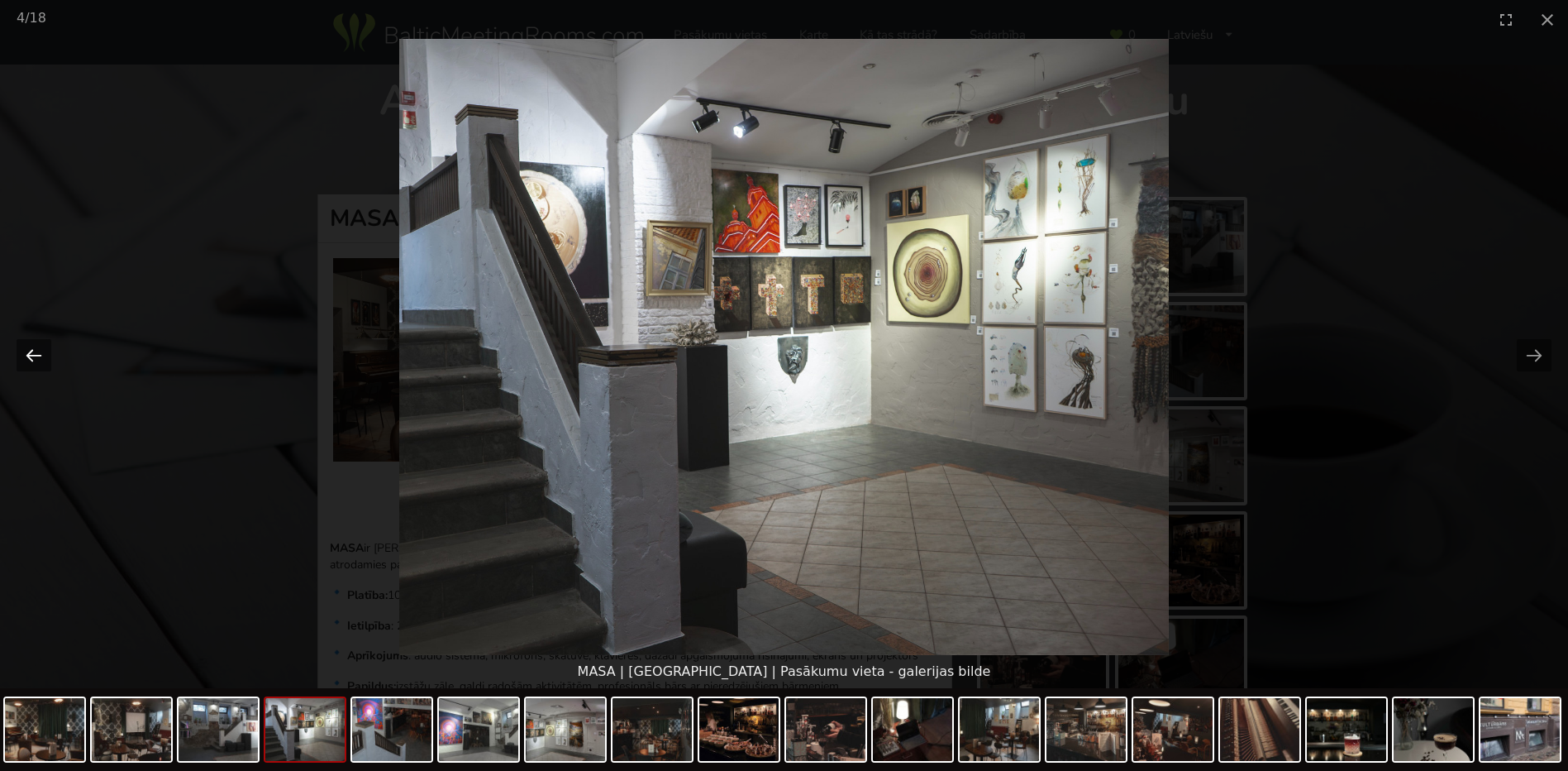
click at [31, 360] on button "Previous slide" at bounding box center [34, 354] width 35 height 32
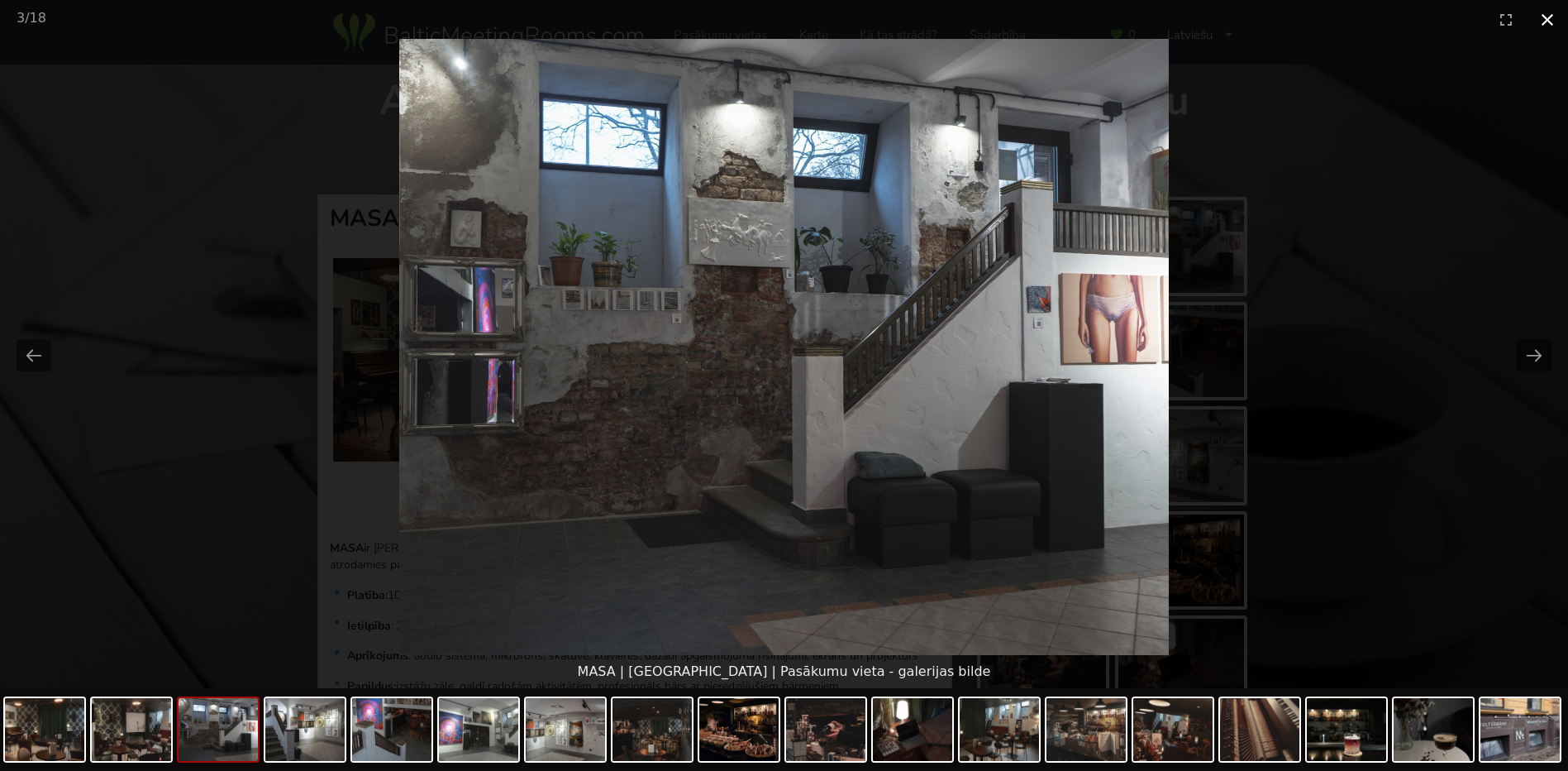
click at [1545, 27] on button "Close gallery" at bounding box center [1548, 19] width 42 height 39
